Goal: Task Accomplishment & Management: Use online tool/utility

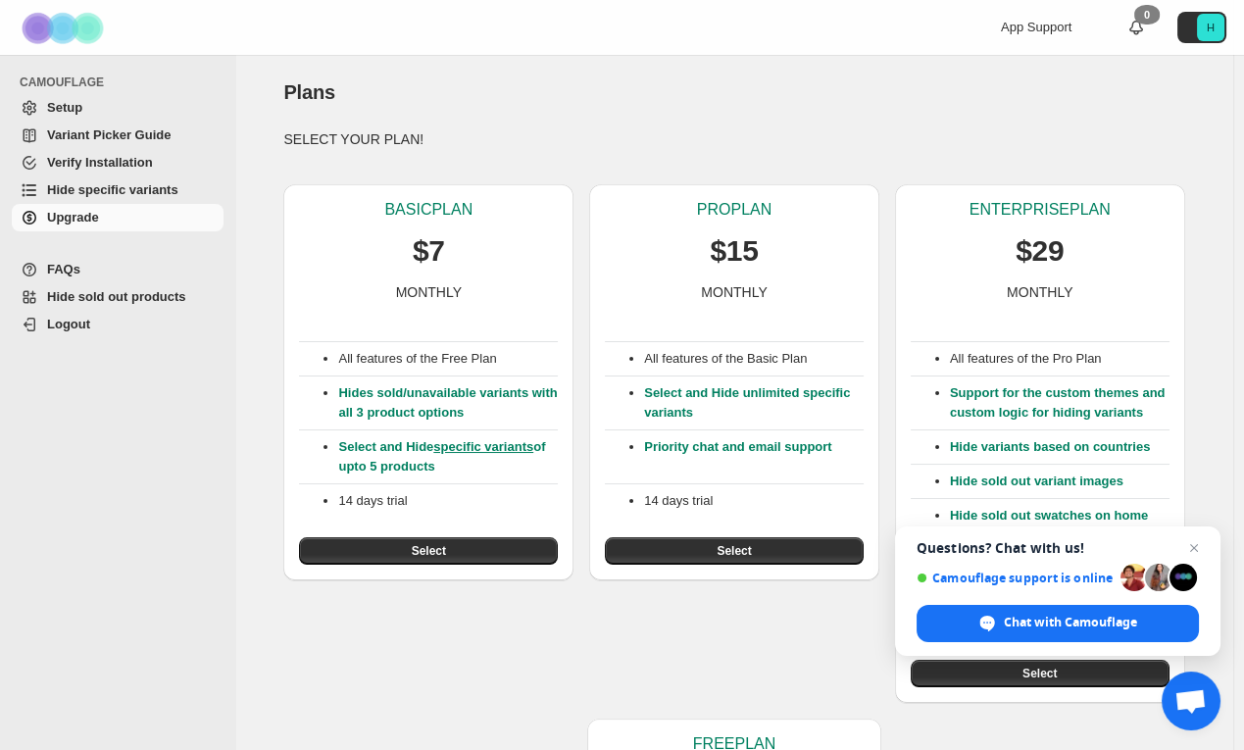
click at [1206, 545] on span "Questions? Chat with us! Camouflage support is online Chat with Camouflage" at bounding box center [1057, 590] width 325 height 129
click at [1197, 548] on span "Close chat" at bounding box center [1194, 548] width 25 height 25
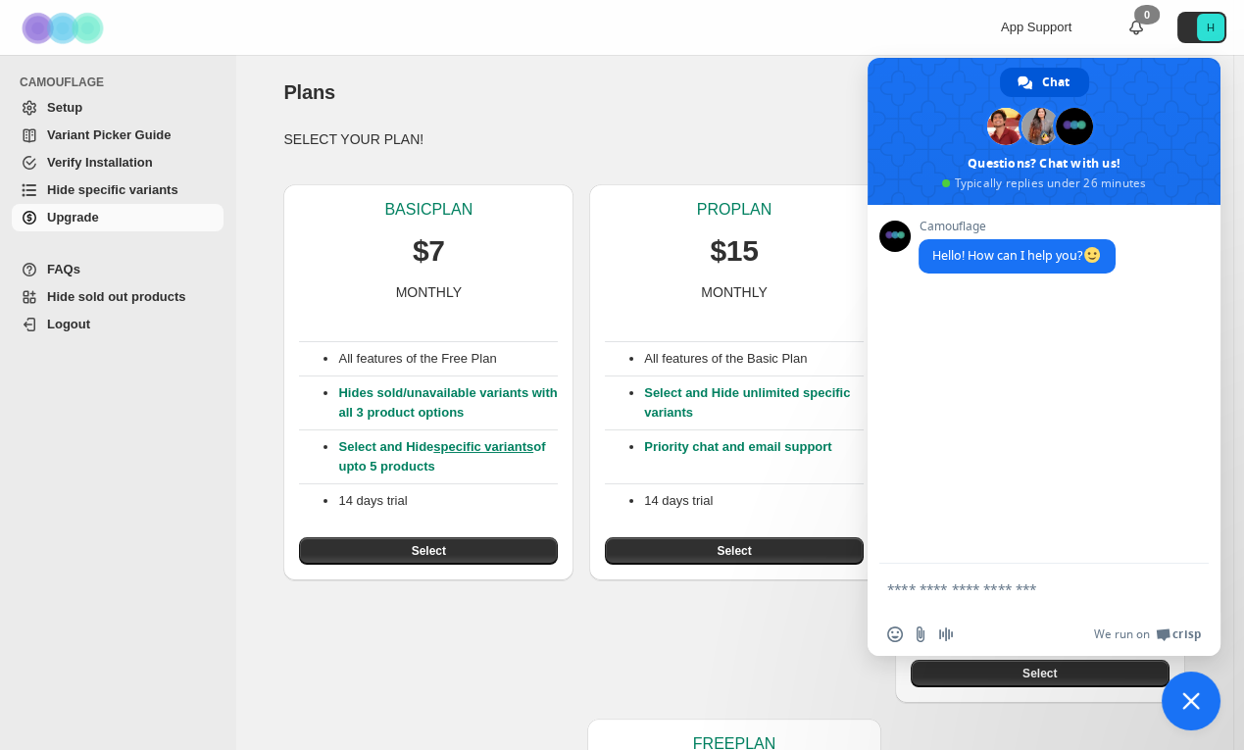
drag, startPoint x: 624, startPoint y: 97, endPoint x: 476, endPoint y: 92, distance: 148.1
click at [476, 92] on div "Plans" at bounding box center [733, 91] width 901 height 27
click at [157, 184] on span "Hide specific variants" at bounding box center [112, 189] width 131 height 15
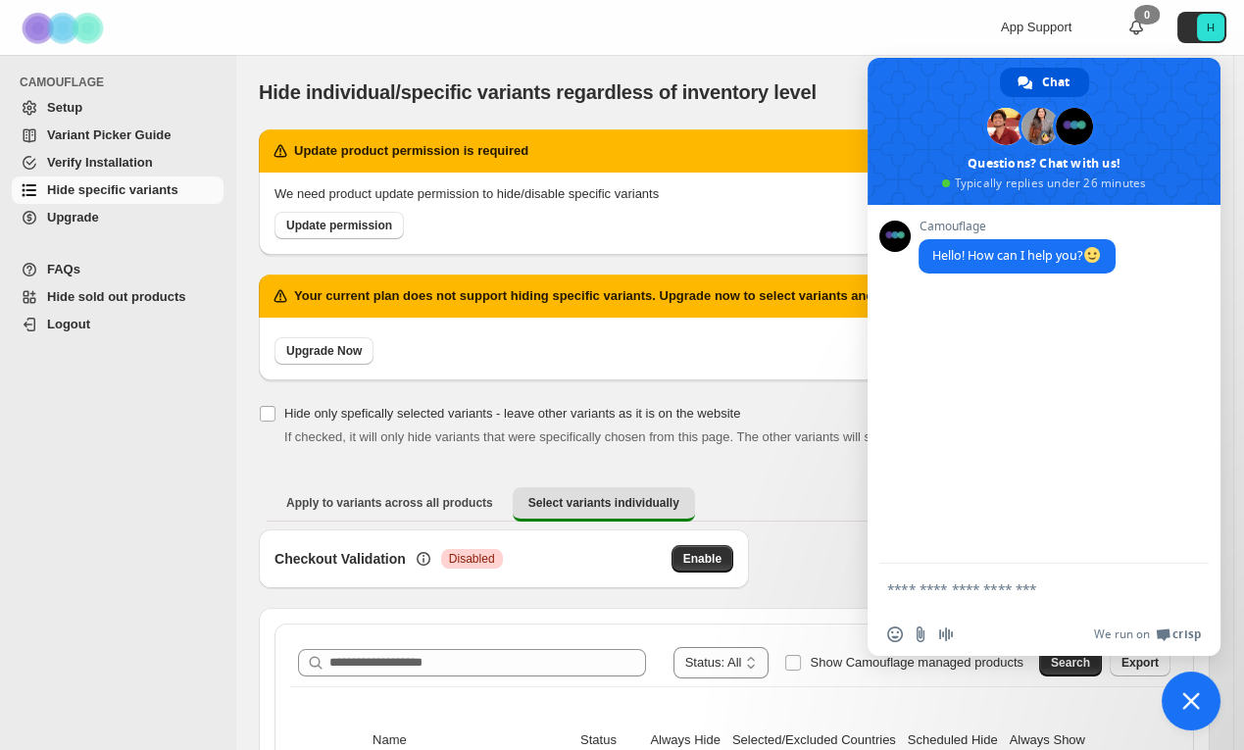
click at [1190, 695] on span "Close chat" at bounding box center [1191, 701] width 18 height 18
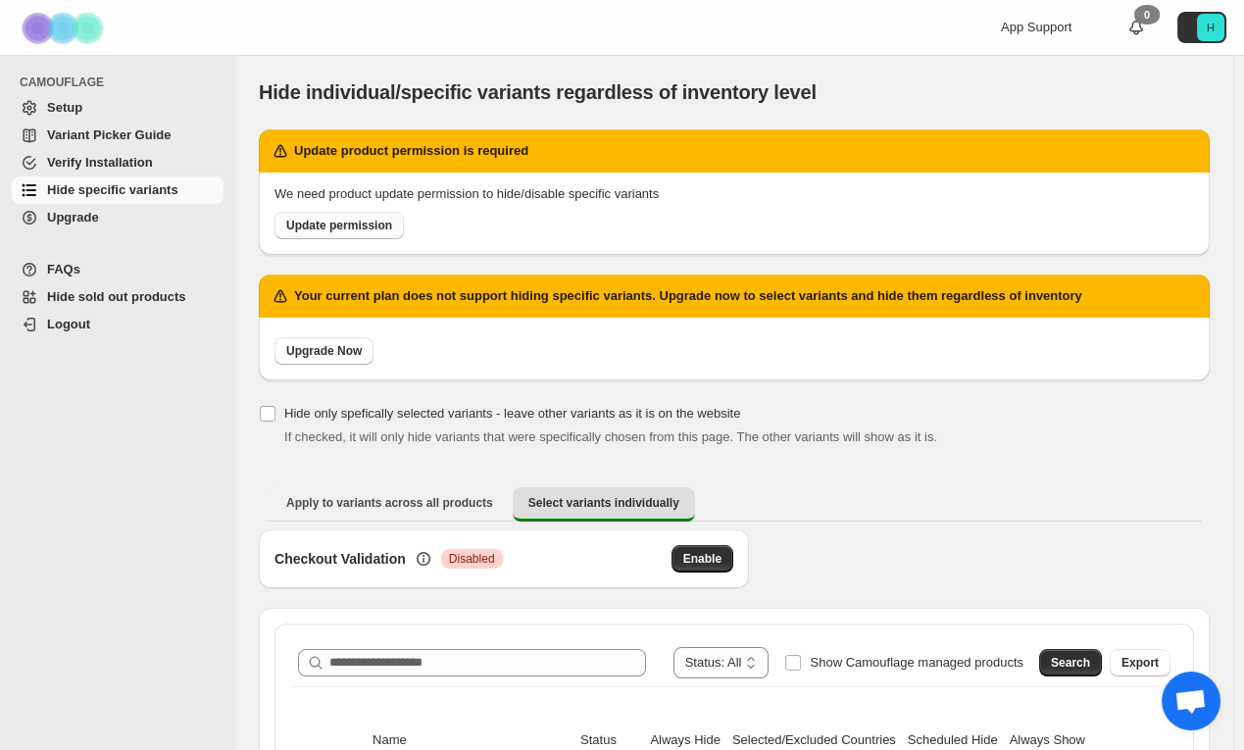
click at [375, 230] on span "Update permission" at bounding box center [339, 226] width 106 height 16
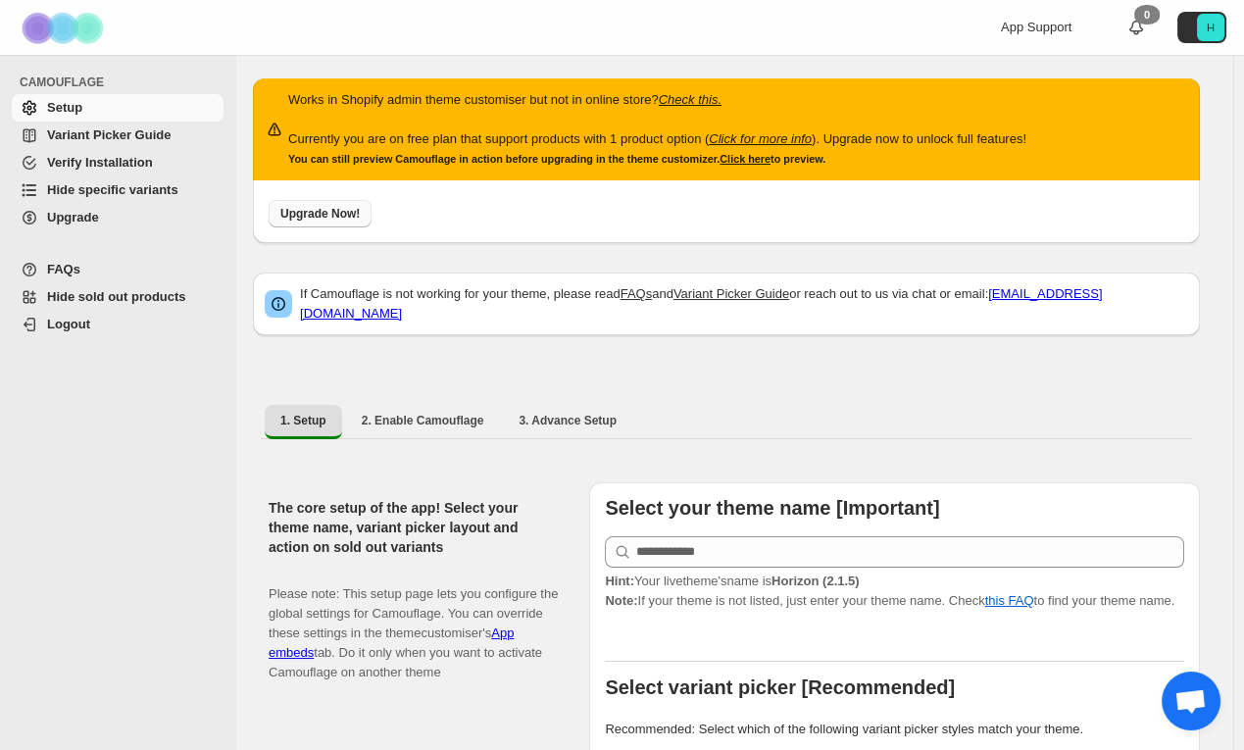
click at [328, 221] on span "Upgrade Now!" at bounding box center [319, 214] width 79 height 16
